Goal: Task Accomplishment & Management: Complete application form

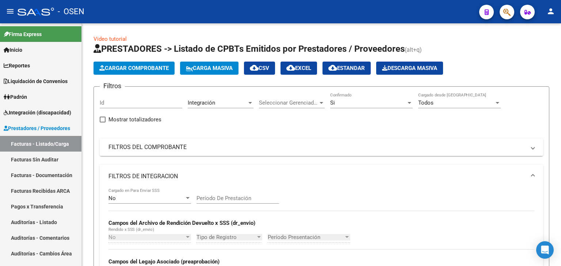
scroll to position [89, 0]
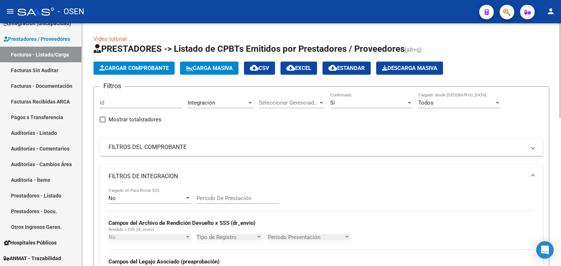
click at [132, 73] on button "Cargar Comprobante" at bounding box center [133, 68] width 81 height 13
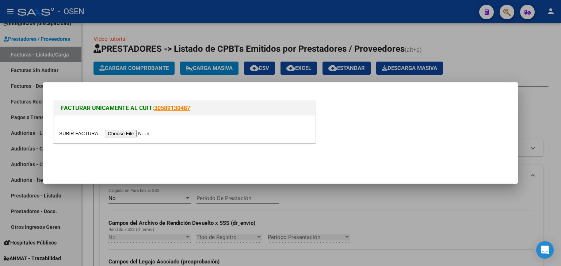
click at [111, 131] on input "file" at bounding box center [105, 134] width 92 height 8
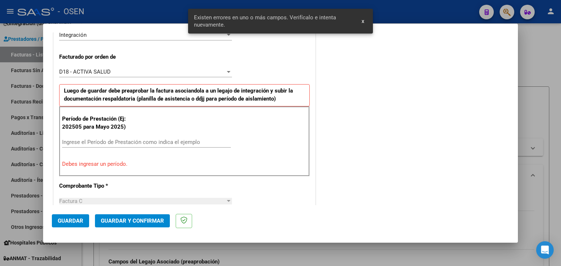
scroll to position [190, 0]
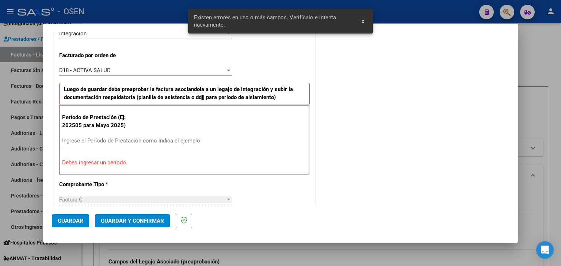
click at [107, 138] on input "Ingrese el Período de Prestación como indica el ejemplo" at bounding box center [146, 141] width 169 height 7
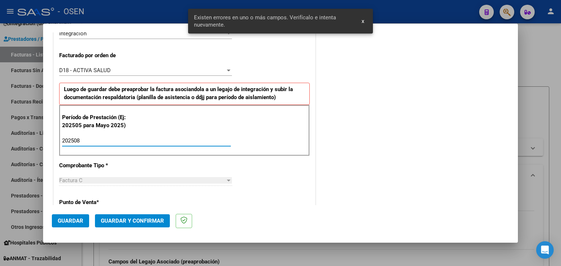
type input "202508"
click at [67, 214] on mat-dialog-actions "Guardar Guardar y Confirmar" at bounding box center [280, 220] width 457 height 29
click at [69, 219] on span "Guardar" at bounding box center [71, 221] width 26 height 7
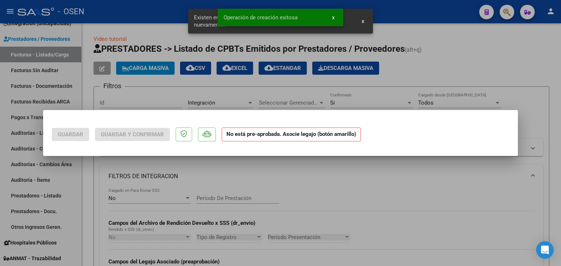
scroll to position [0, 0]
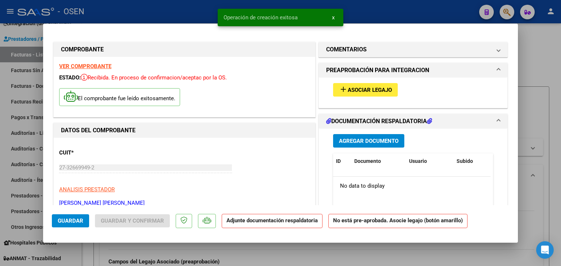
click at [357, 90] on span "Asociar Legajo" at bounding box center [369, 90] width 44 height 7
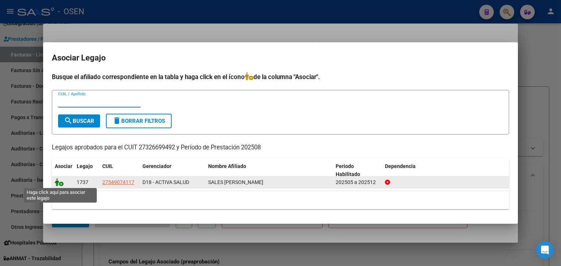
click at [57, 180] on icon at bounding box center [59, 182] width 9 height 8
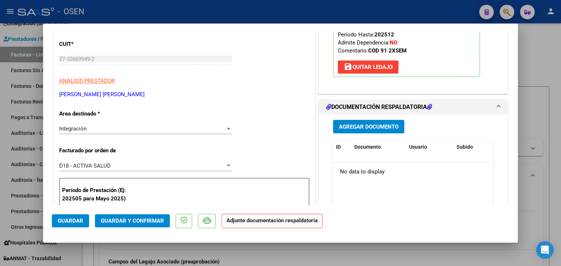
scroll to position [110, 0]
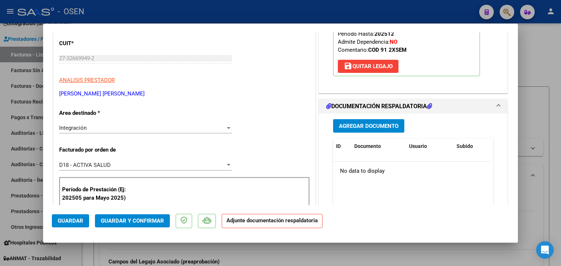
click at [346, 127] on span "Agregar Documento" at bounding box center [368, 126] width 59 height 7
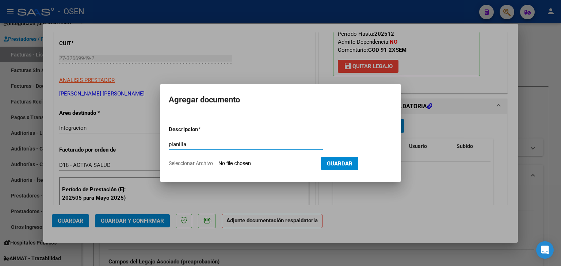
type input "planilla"
click at [218, 161] on input "Seleccionar Archivo" at bounding box center [266, 164] width 97 height 7
type input "C:\fakepath\planilla de asistencia [DATE] [PERSON_NAME] sales [PERSON_NAME].pdf"
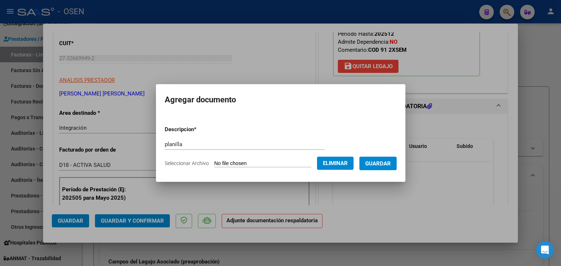
click at [391, 166] on span "Guardar" at bounding box center [378, 164] width 26 height 7
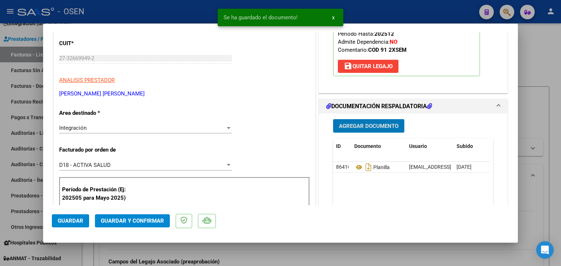
click at [345, 127] on span "Agregar Documento" at bounding box center [368, 126] width 59 height 7
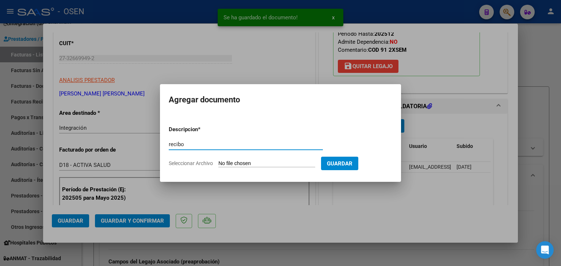
type input "recibo"
click at [218, 161] on input "Seleccionar Archivo" at bounding box center [266, 164] width 97 height 7
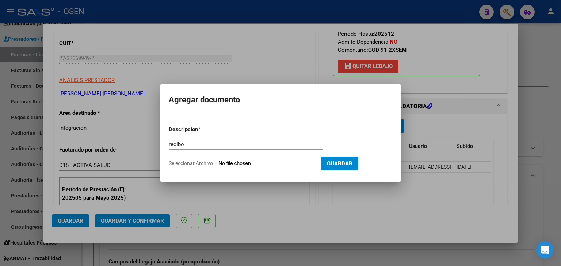
type input "C:\fakepath\Recibo OSEN- PERIODO JUNIO.pdf"
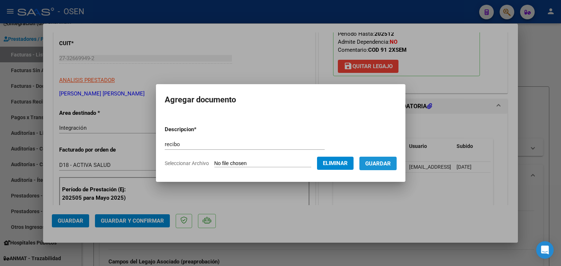
click at [386, 161] on span "Guardar" at bounding box center [378, 164] width 26 height 7
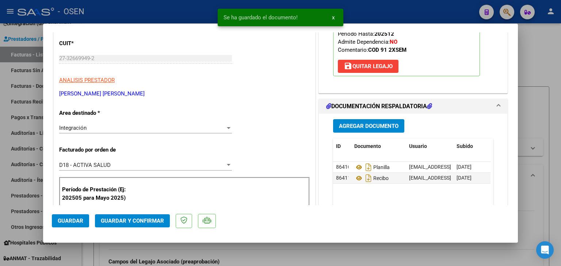
click at [72, 228] on mat-dialog-actions "Guardar Guardar y Confirmar" at bounding box center [280, 220] width 457 height 29
click at [72, 225] on button "Guardar" at bounding box center [70, 221] width 37 height 13
click at [95, 256] on div at bounding box center [280, 133] width 561 height 266
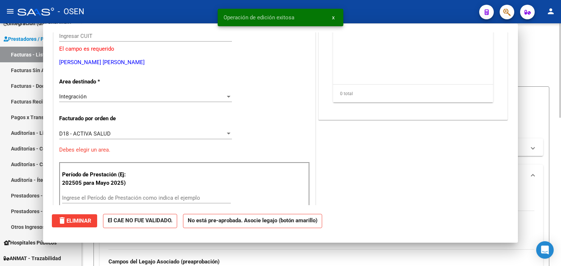
scroll to position [0, 0]
